Goal: Book appointment/travel/reservation

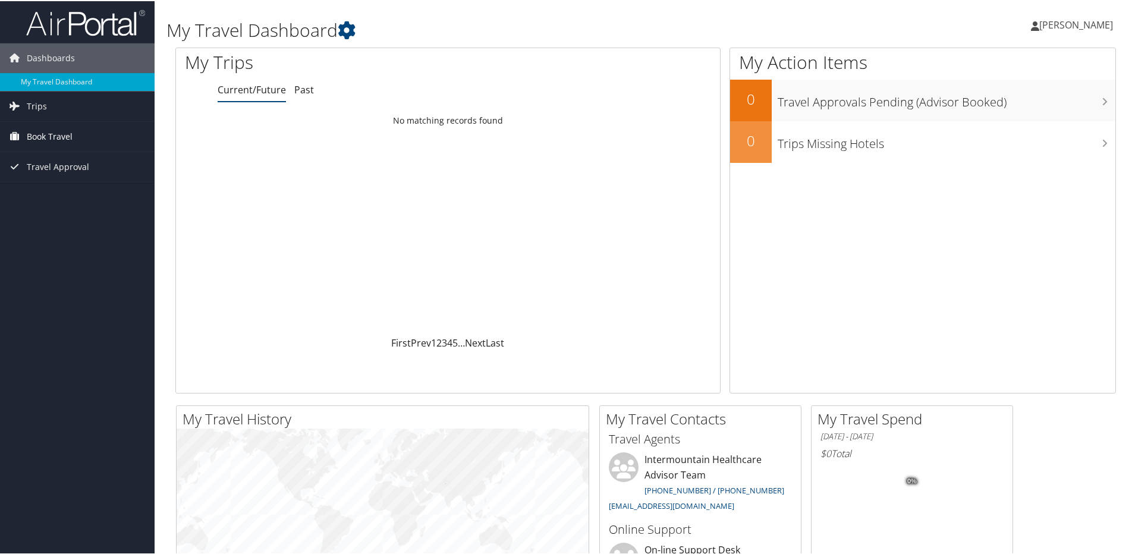
click at [38, 133] on span "Book Travel" at bounding box center [50, 136] width 46 height 30
click at [68, 192] on link "Book/Manage Online Trips" at bounding box center [77, 195] width 155 height 18
